Goal: Navigation & Orientation: Find specific page/section

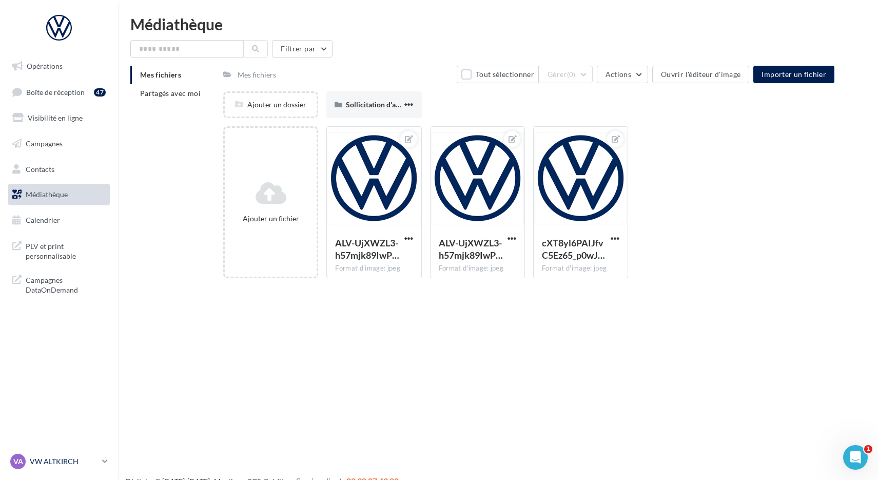
click at [89, 463] on p "VW ALTKIRCH" at bounding box center [64, 461] width 68 height 10
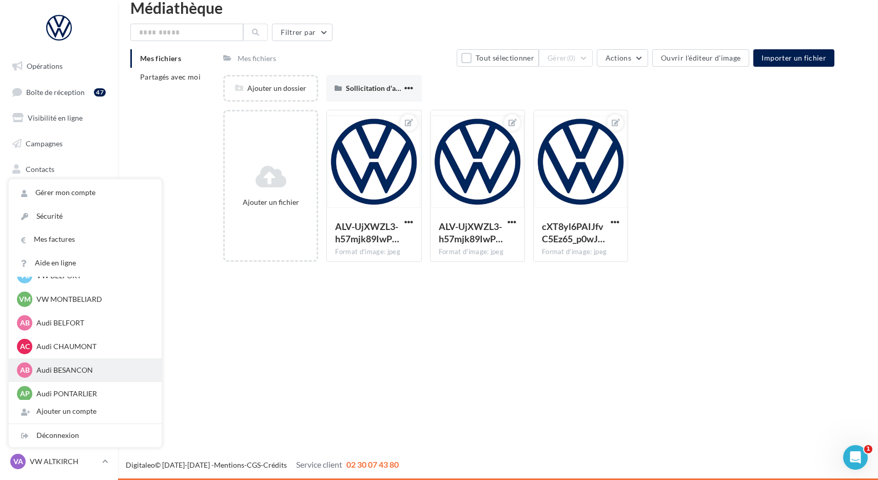
scroll to position [452, 0]
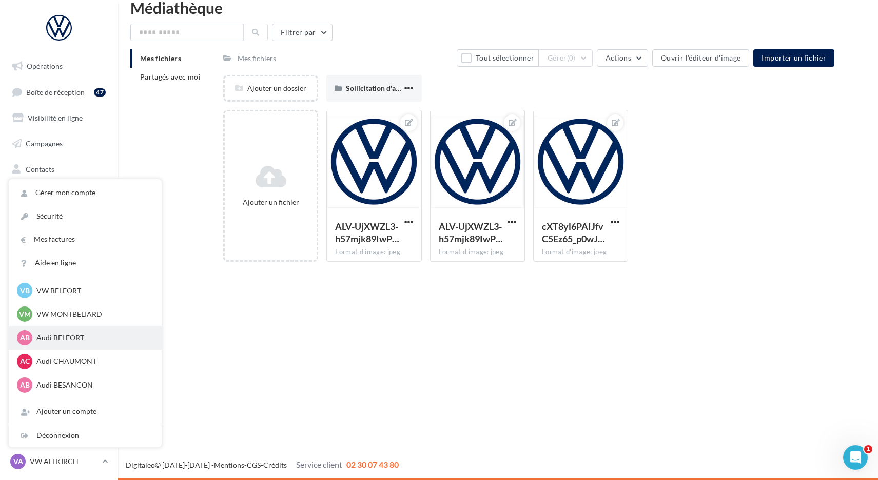
click at [57, 336] on p "Audi BELFORT" at bounding box center [92, 338] width 113 height 10
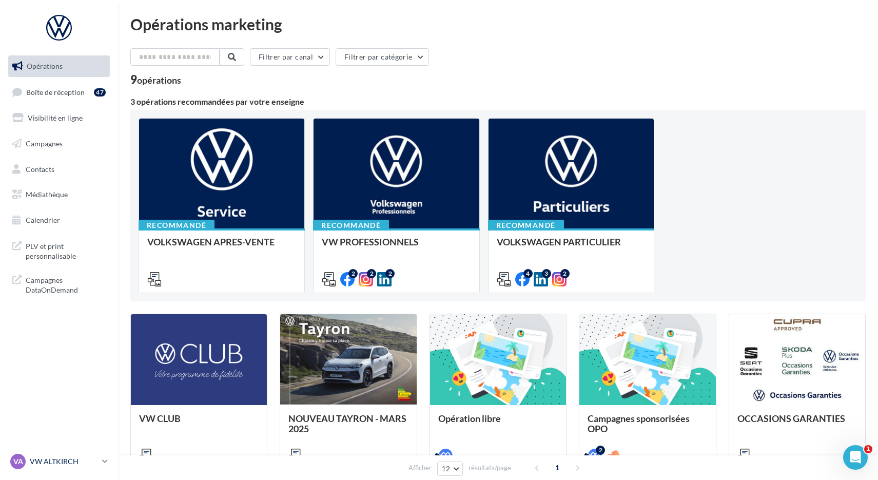
click at [51, 469] on div "VA VW ALTKIRCH vw-alt-rob" at bounding box center [54, 461] width 88 height 15
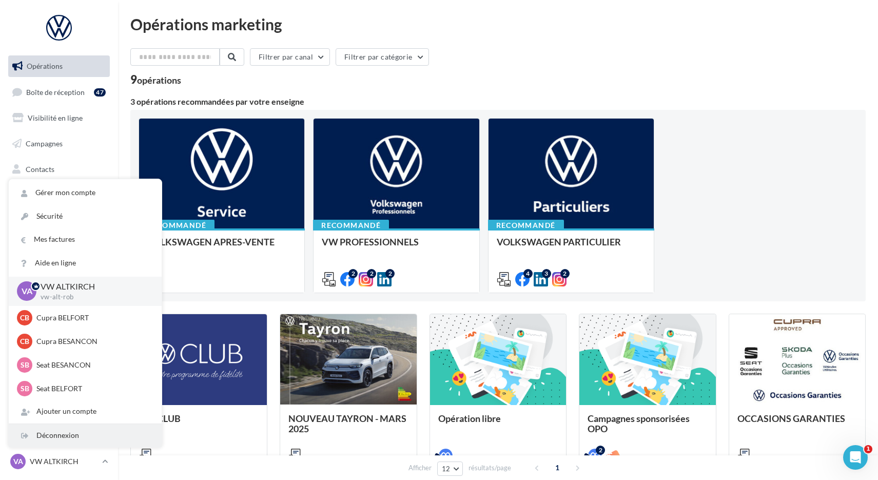
click at [62, 429] on div "Déconnexion" at bounding box center [85, 435] width 153 height 23
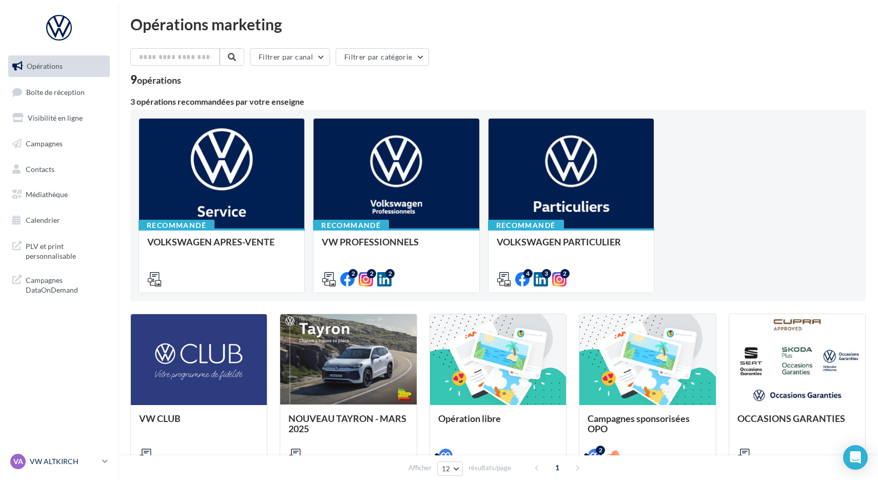
click at [45, 465] on p "VW ALTKIRCH" at bounding box center [64, 461] width 68 height 10
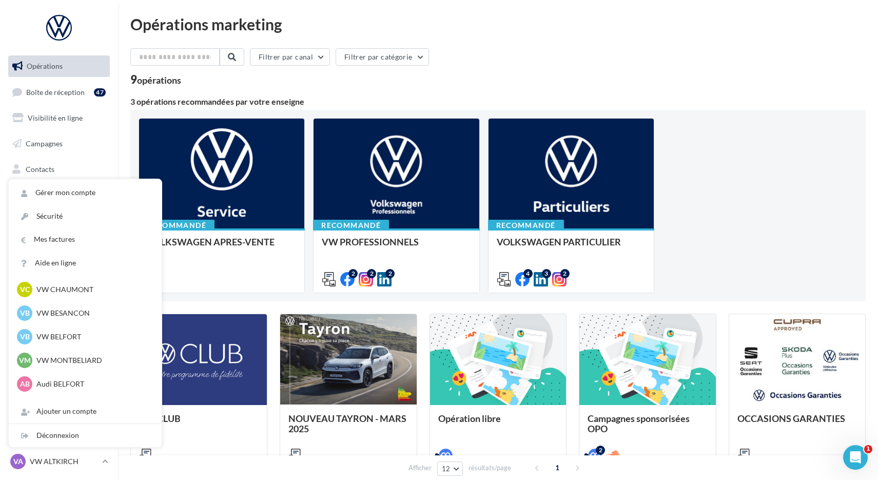
scroll to position [422, 0]
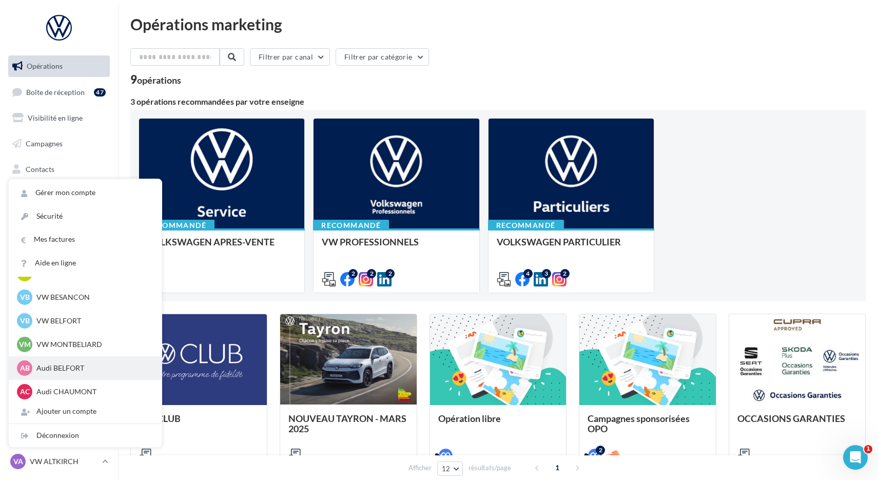
click at [103, 370] on p "Audi BELFORT" at bounding box center [92, 368] width 113 height 10
